Goal: Find specific page/section: Find specific page/section

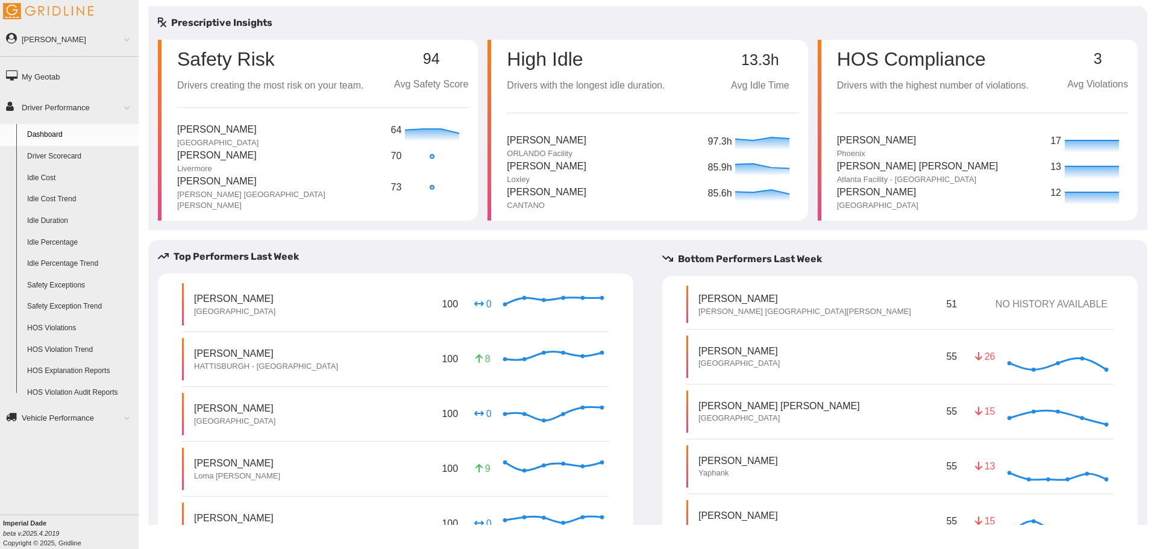
click at [61, 159] on link "Driver Scorecard" at bounding box center [80, 157] width 117 height 22
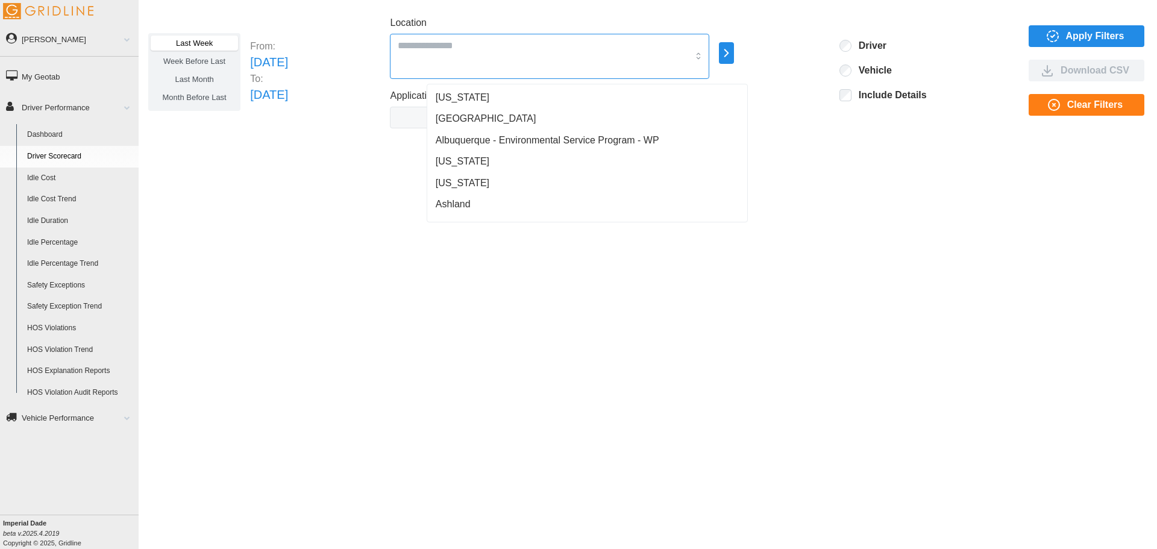
click at [541, 61] on div at bounding box center [549, 56] width 319 height 45
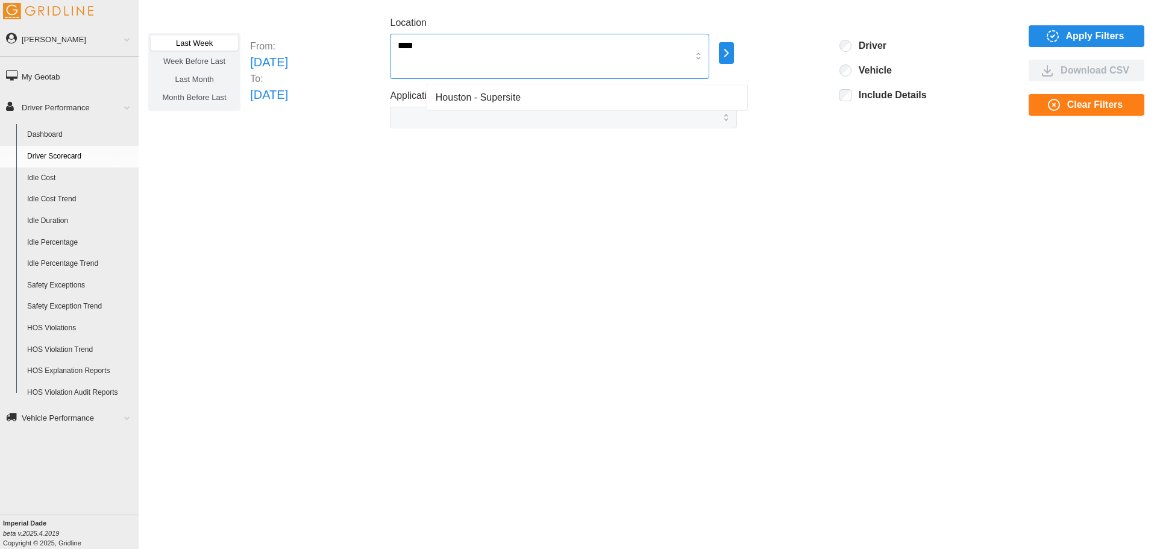
type input "*****"
click at [536, 97] on div "Houston - Supersite" at bounding box center [587, 98] width 315 height 22
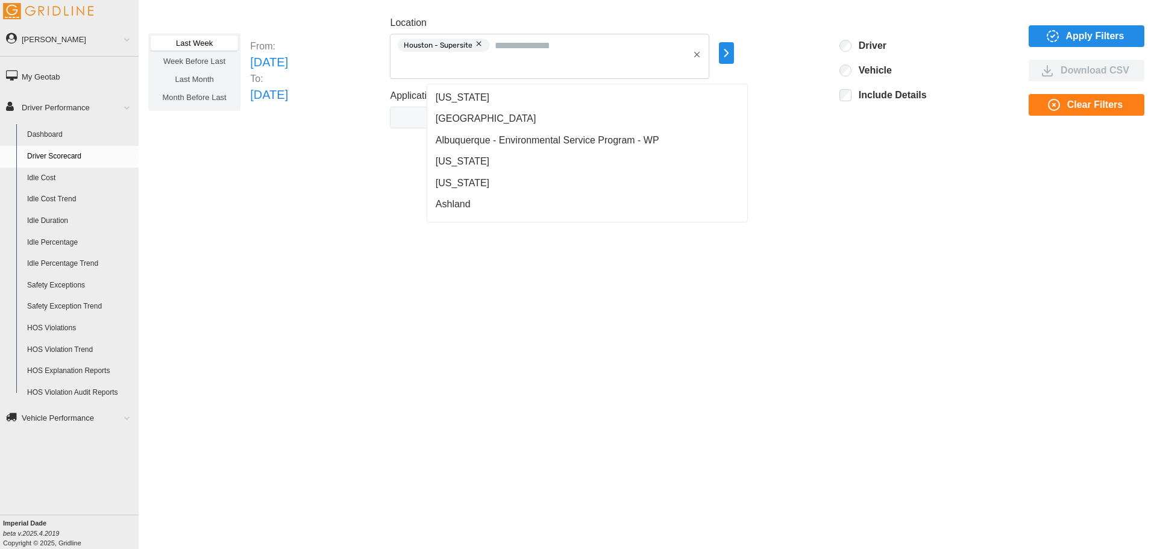
click at [1066, 28] on span "Apply Filters" at bounding box center [1095, 36] width 58 height 20
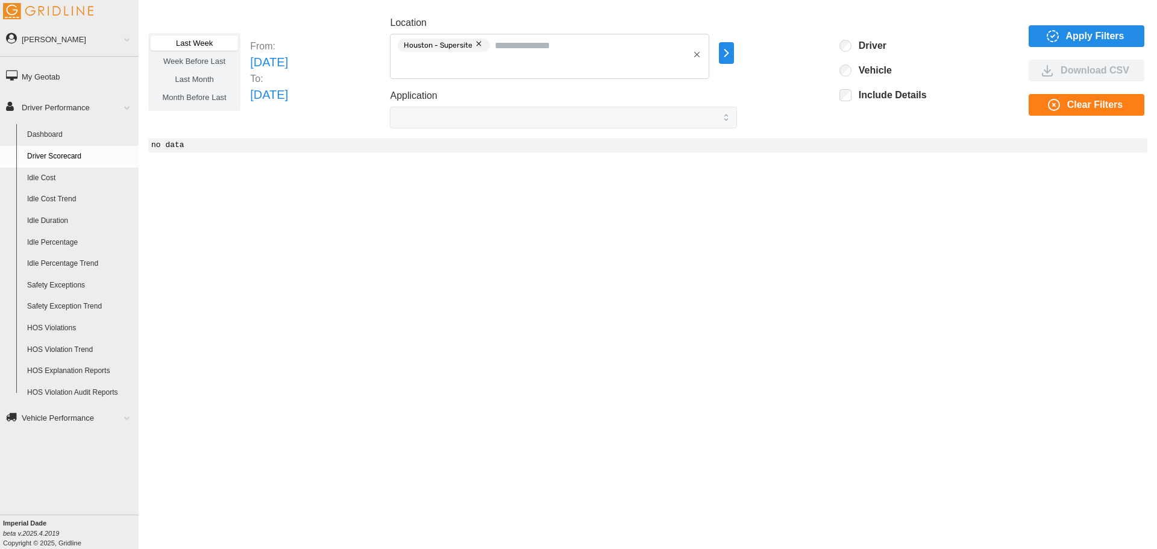
click at [1073, 37] on span "Apply Filters" at bounding box center [1095, 36] width 58 height 20
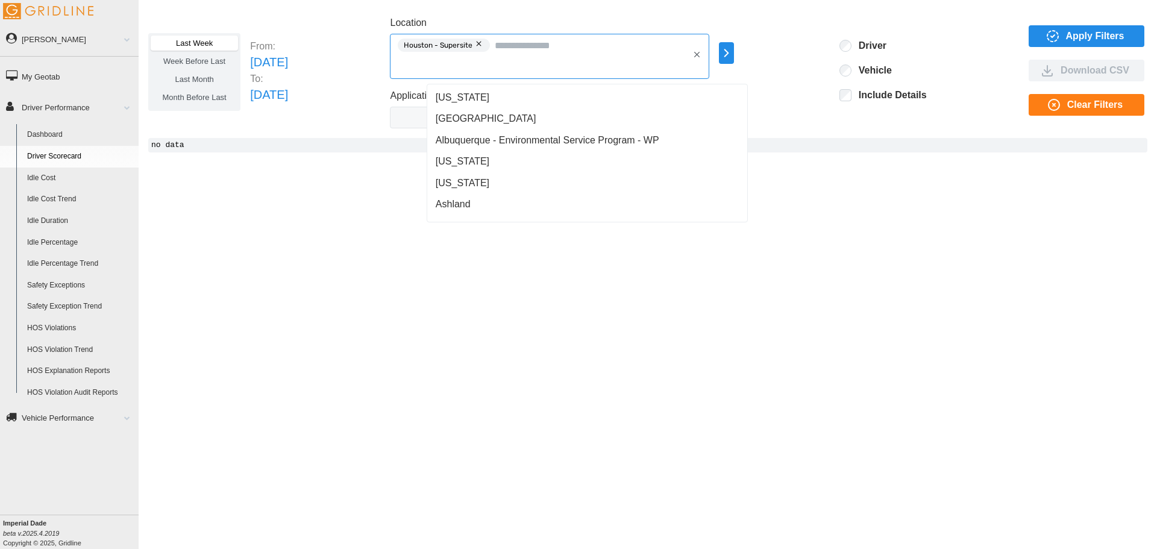
click at [668, 63] on div "Houston - Supersite" at bounding box center [549, 56] width 319 height 45
click at [494, 118] on span "Central Region" at bounding box center [486, 121] width 101 height 14
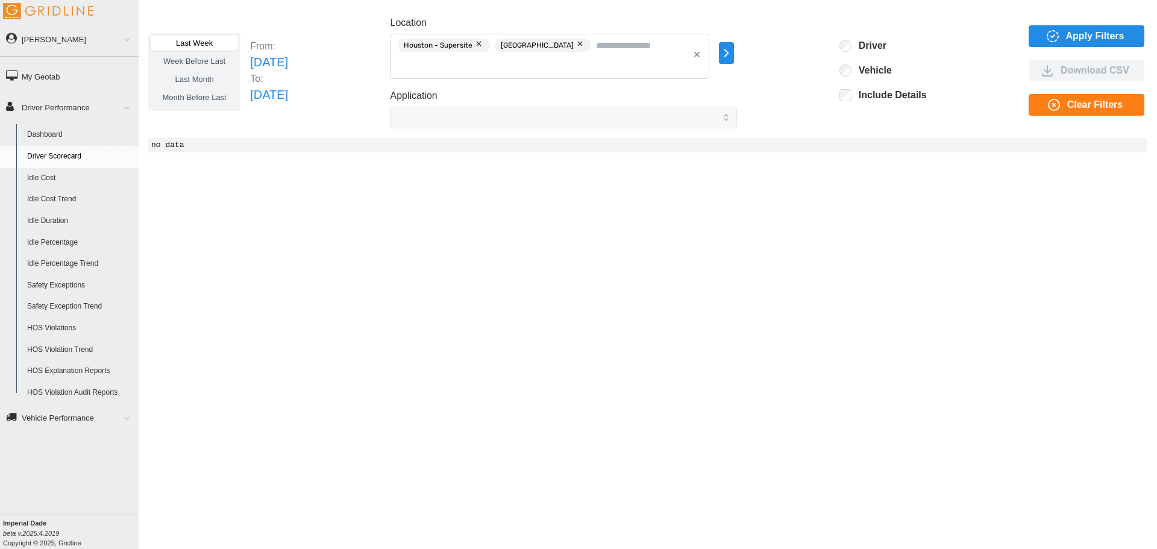
click at [1092, 39] on span "Apply Filters" at bounding box center [1095, 36] width 58 height 20
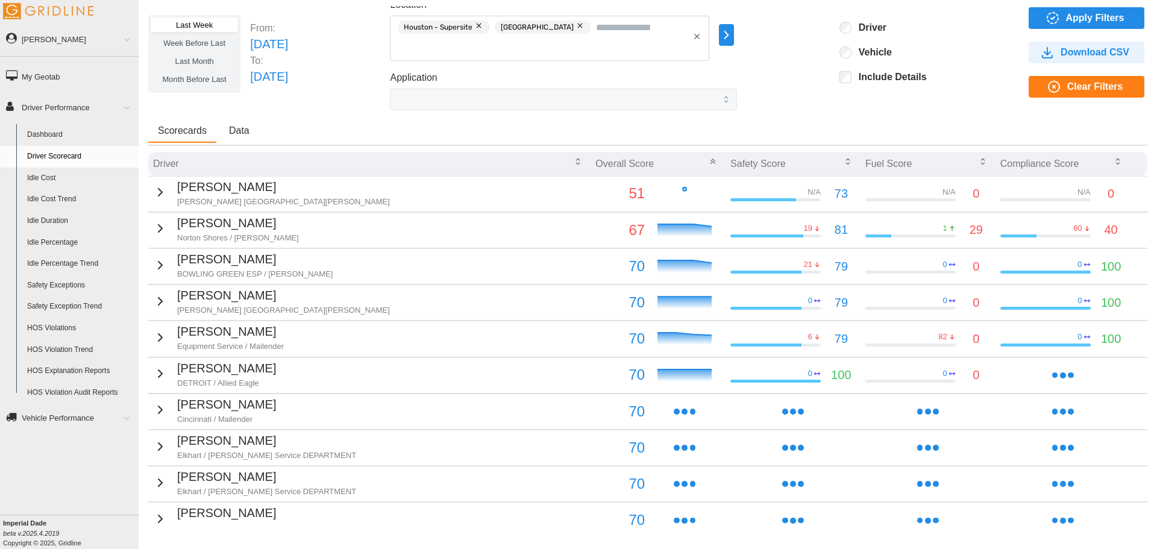
scroll to position [60, 0]
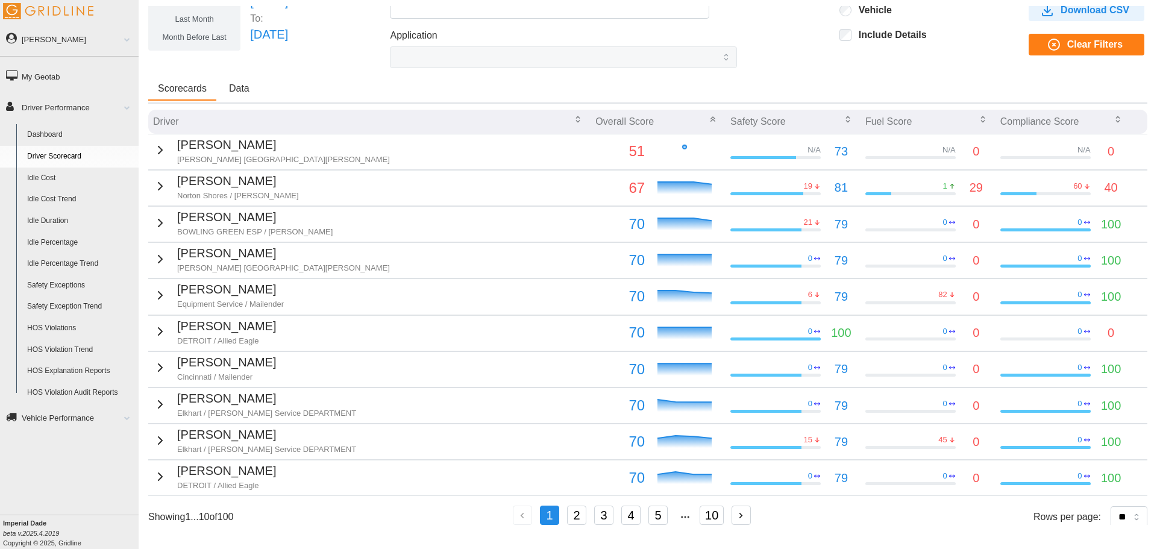
click at [153, 152] on icon "button" at bounding box center [160, 150] width 14 height 14
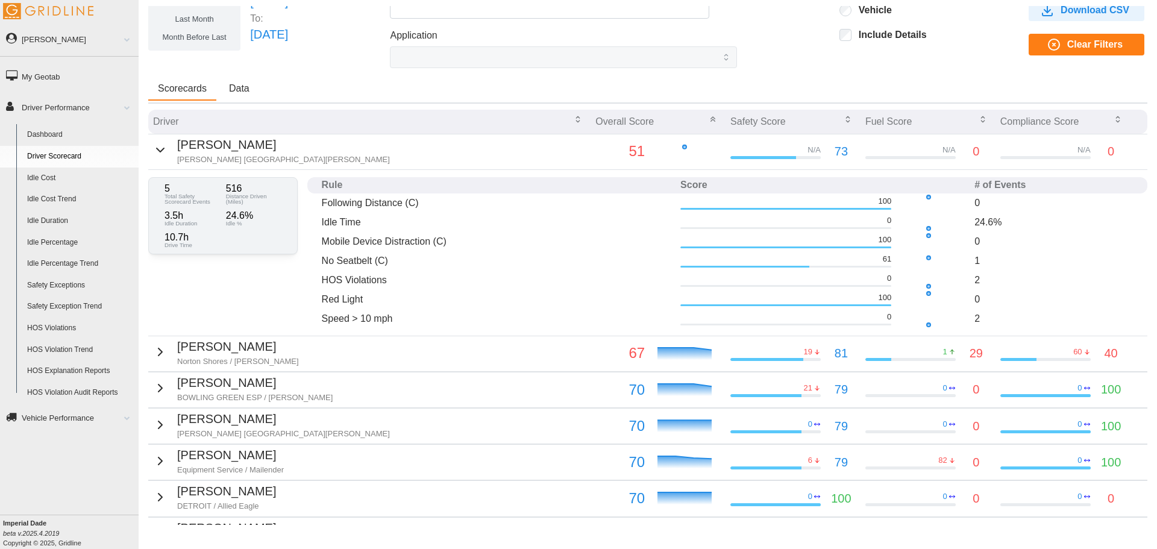
click at [90, 373] on link "HOS Explanation Reports" at bounding box center [80, 371] width 117 height 22
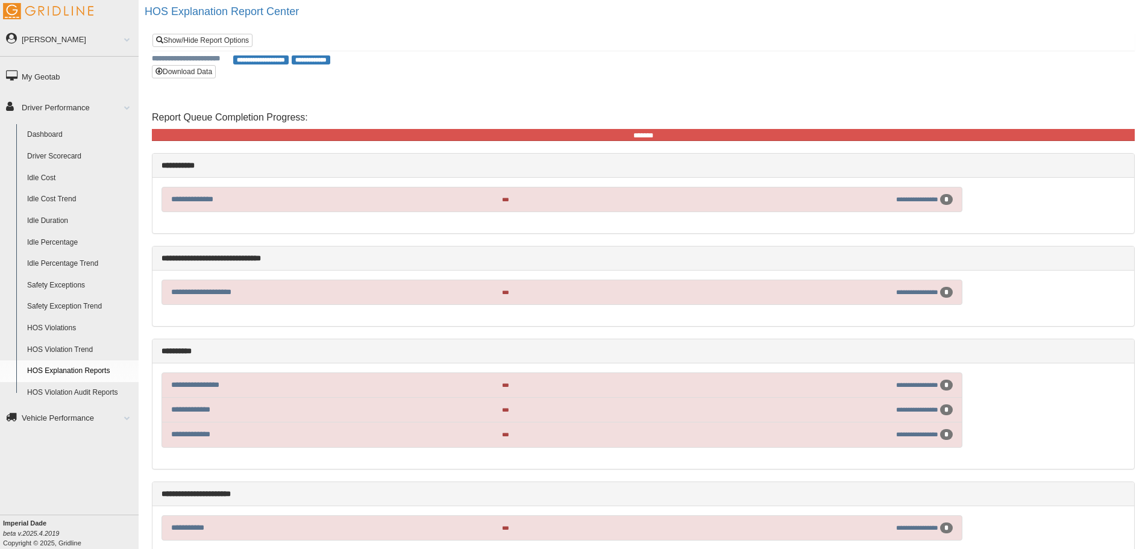
click at [64, 324] on link "HOS Violations" at bounding box center [80, 329] width 117 height 22
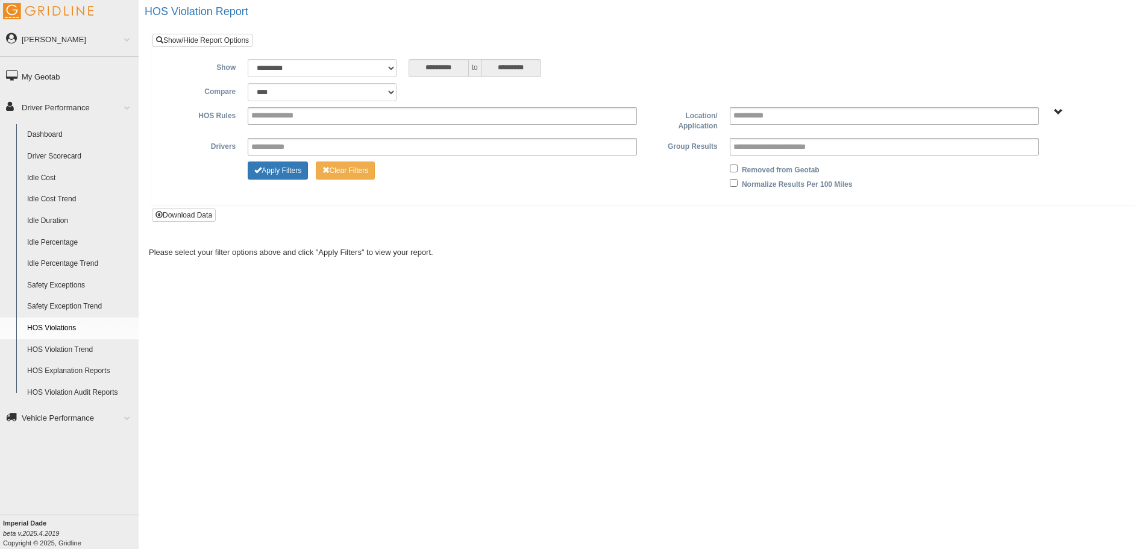
click at [115, 420] on span at bounding box center [123, 418] width 16 height 6
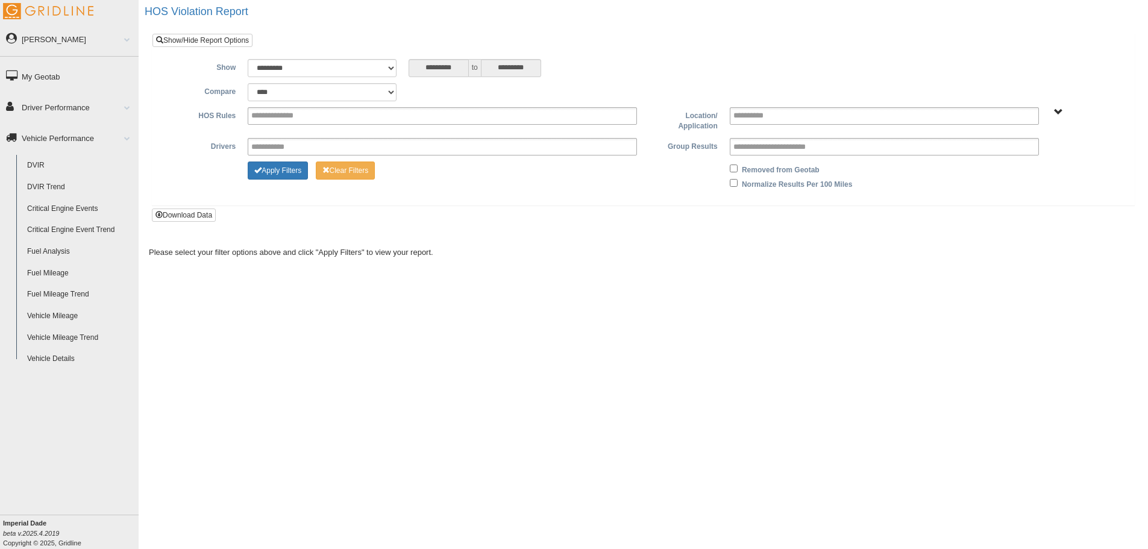
click at [124, 142] on link "Vehicle Performance" at bounding box center [69, 137] width 139 height 27
